Goal: Ask a question

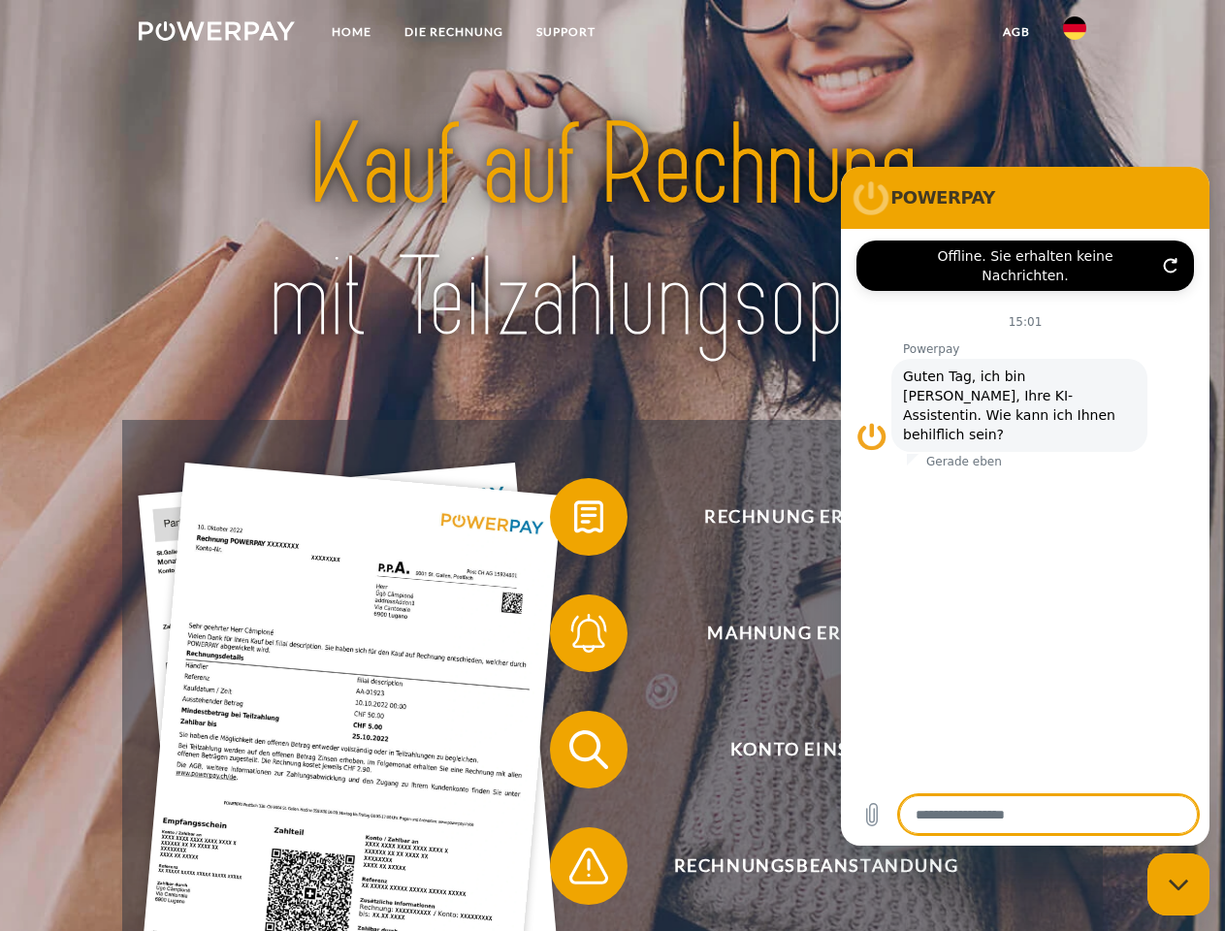
click at [216, 34] on img at bounding box center [217, 30] width 156 height 19
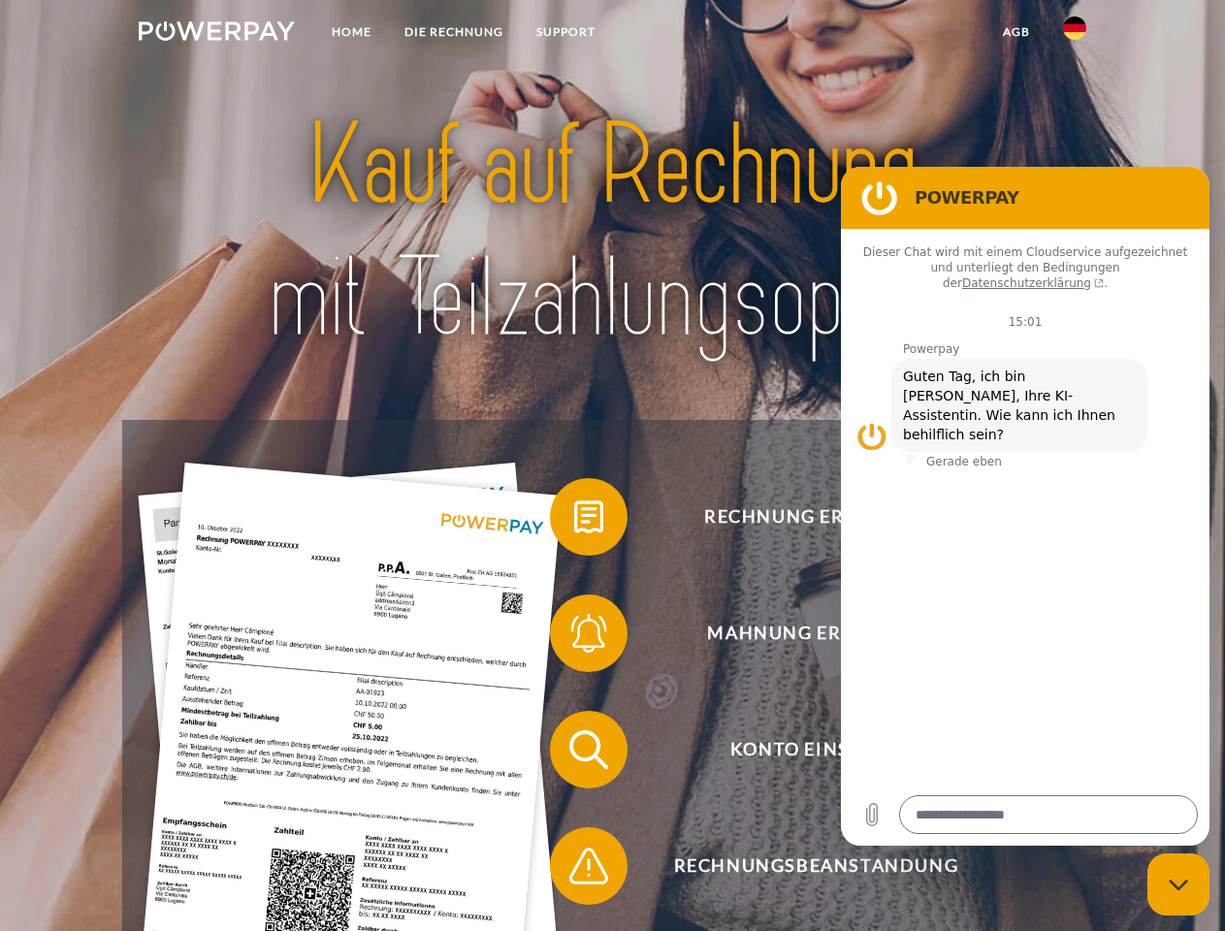
click at [1074, 34] on img at bounding box center [1074, 27] width 23 height 23
click at [1015, 32] on link "agb" at bounding box center [1016, 32] width 60 height 35
click at [574, 521] on span at bounding box center [559, 516] width 97 height 97
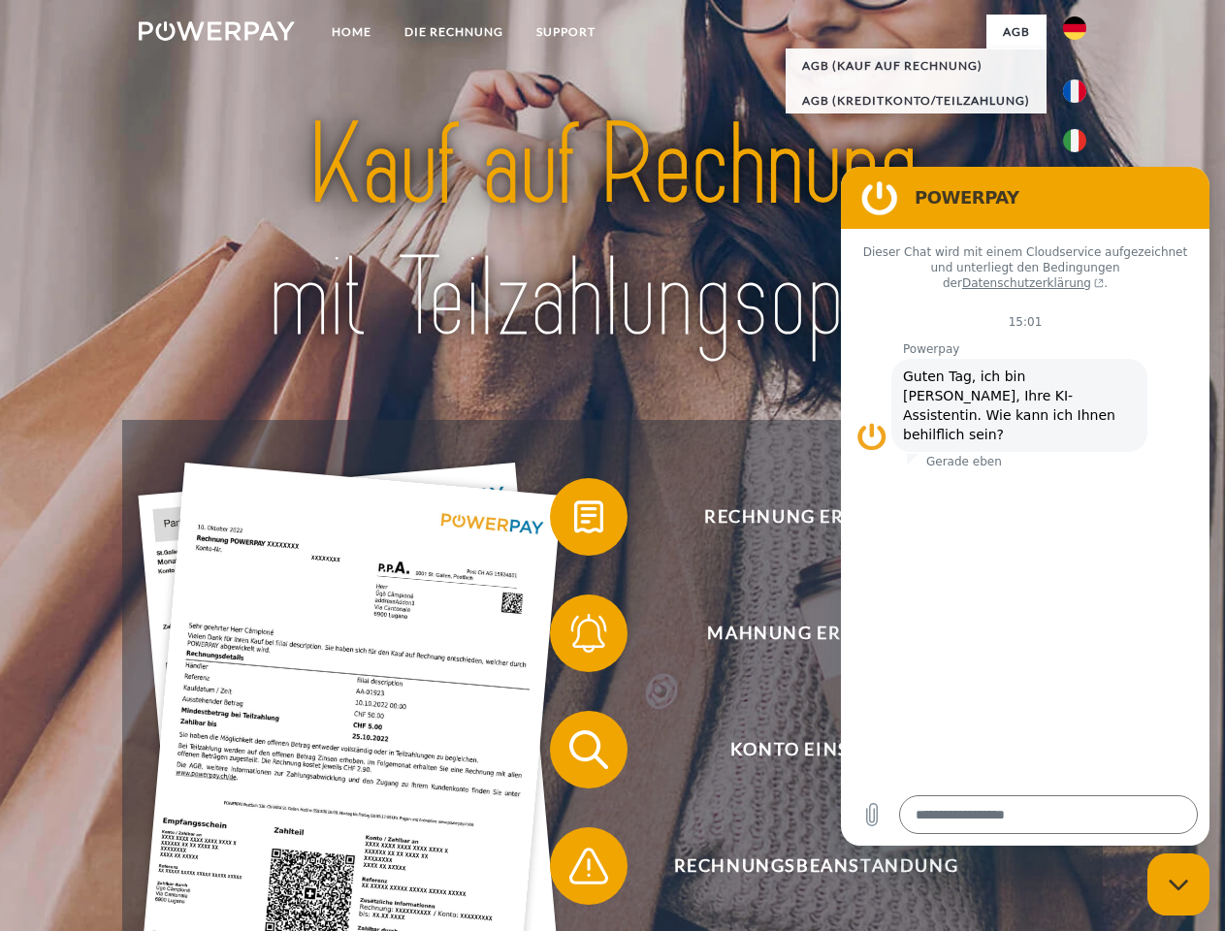
click at [574, 637] on span at bounding box center [559, 633] width 97 height 97
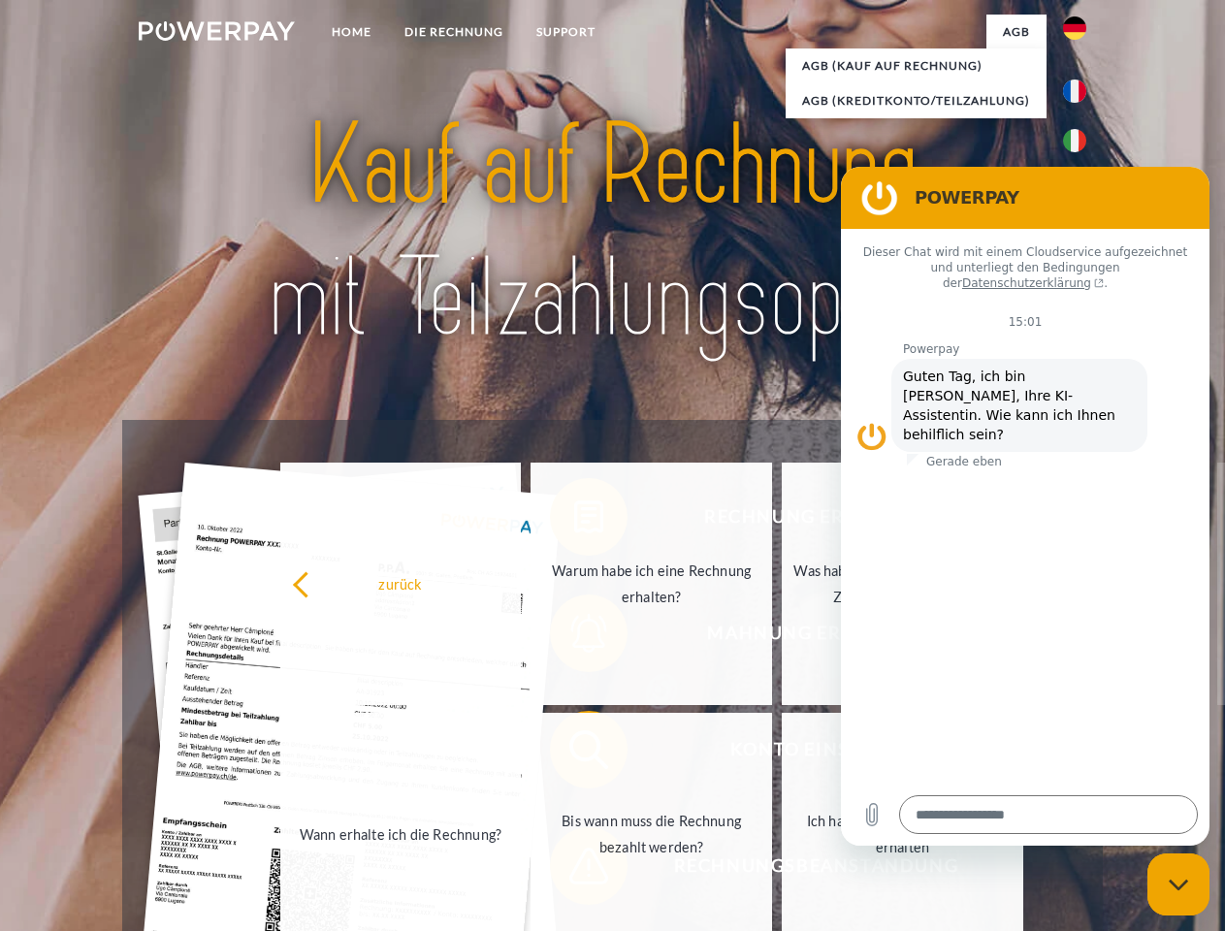
click at [574, 753] on link "Bis wann muss die Rechnung bezahlt werden?" at bounding box center [650, 834] width 241 height 242
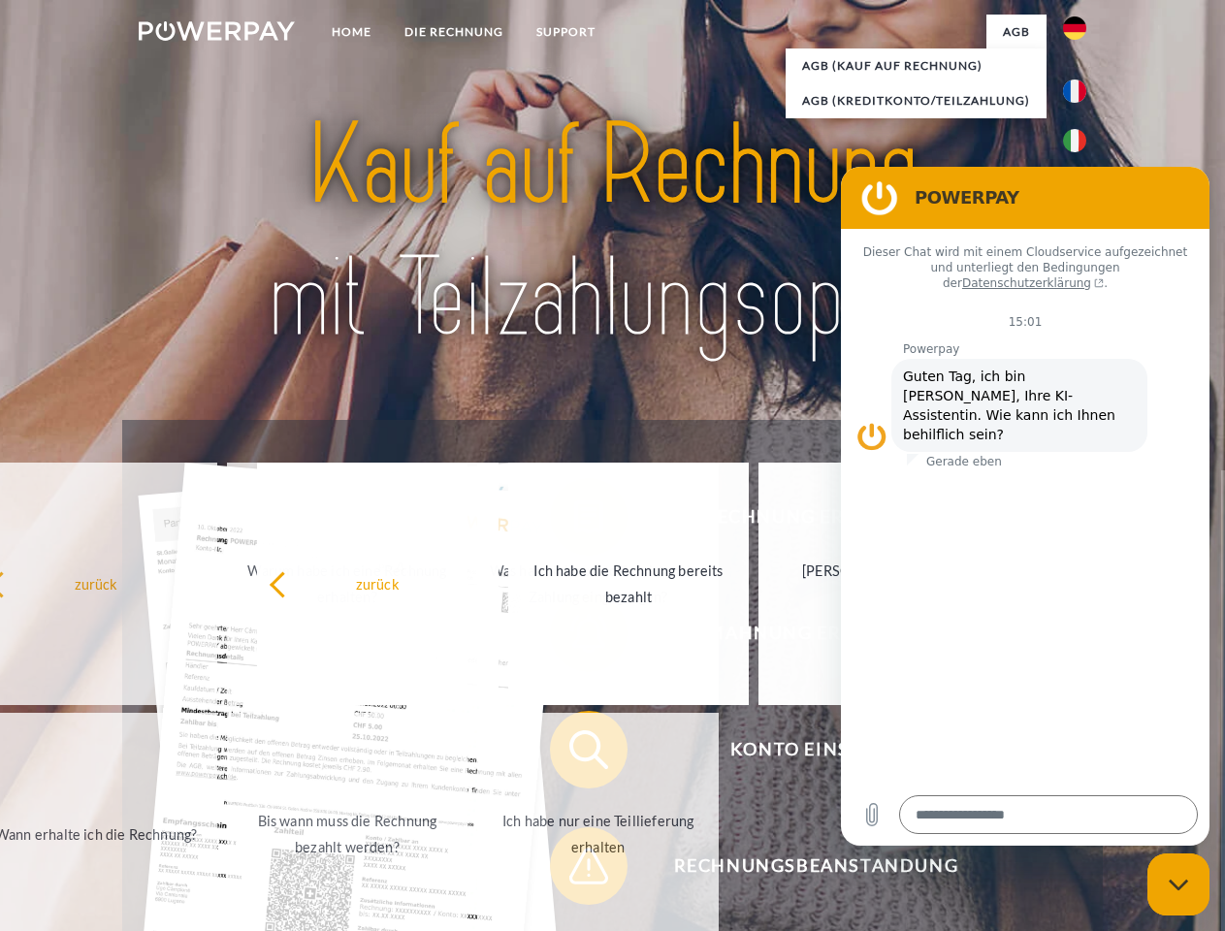
click at [574, 870] on span at bounding box center [559, 865] width 97 height 97
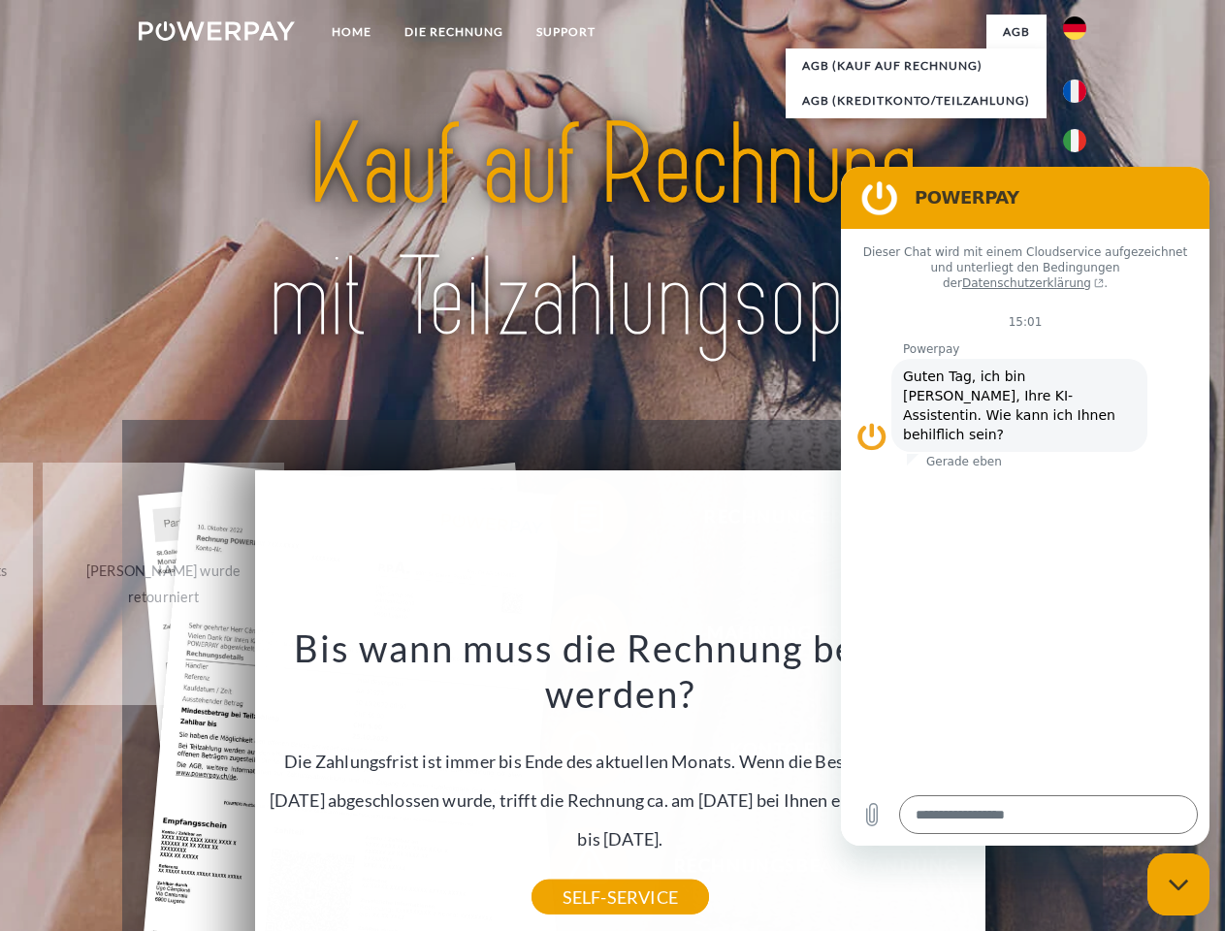
click at [1178, 884] on icon "Messaging-Fenster schließen" at bounding box center [1179, 885] width 20 height 13
type textarea "*"
